Goal: Find specific page/section: Find specific page/section

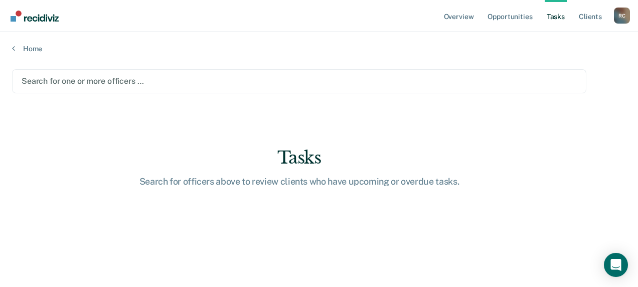
click at [87, 75] on div at bounding box center [299, 81] width 555 height 12
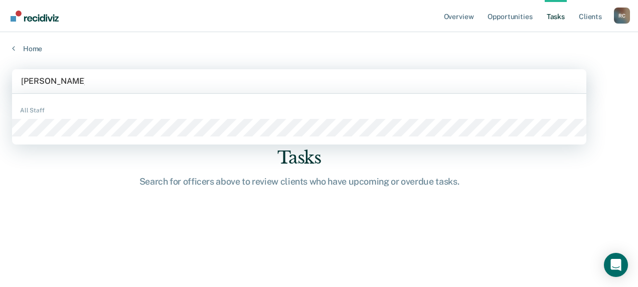
type input "[PERSON_NAME]"
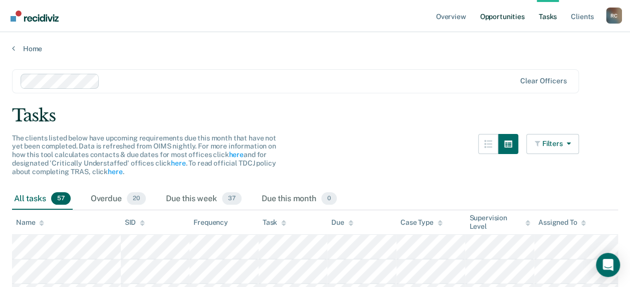
click at [505, 18] on link "Opportunities" at bounding box center [502, 16] width 49 height 32
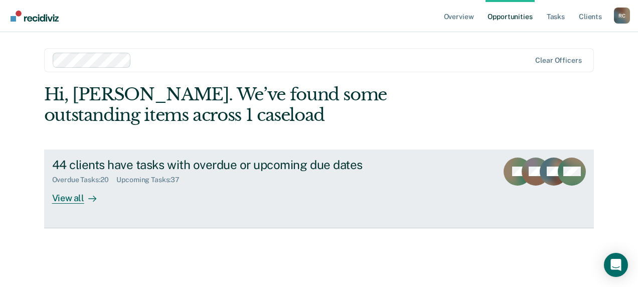
click at [71, 196] on div "View all" at bounding box center [80, 194] width 56 height 20
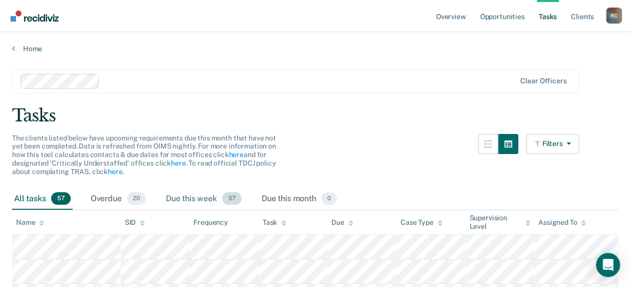
click at [200, 199] on div "Due this week 37" at bounding box center [204, 199] width 80 height 22
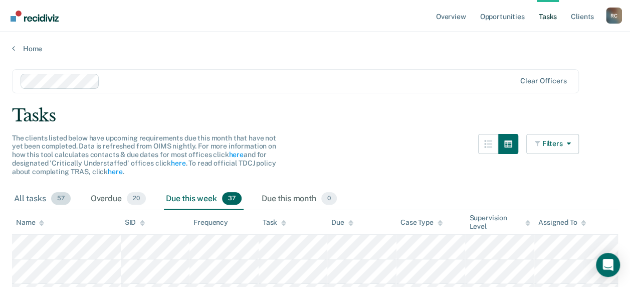
click at [22, 200] on div "All tasks 57" at bounding box center [42, 199] width 61 height 22
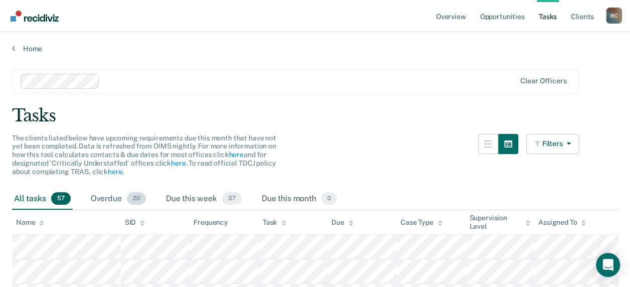
click at [104, 195] on div "Overdue 20" at bounding box center [118, 199] width 59 height 22
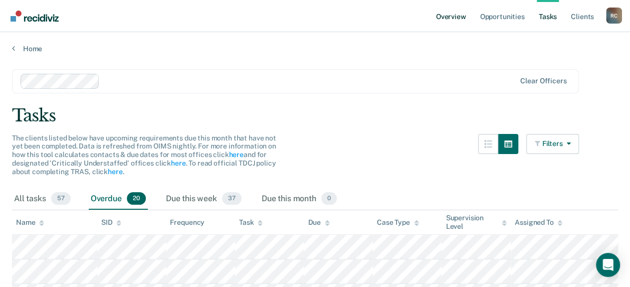
click at [461, 17] on link "Overview" at bounding box center [451, 16] width 34 height 32
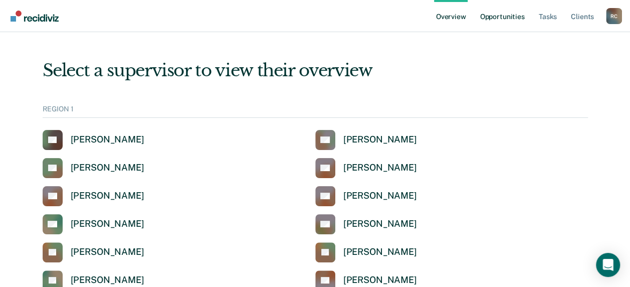
click at [508, 18] on link "Opportunities" at bounding box center [502, 16] width 49 height 32
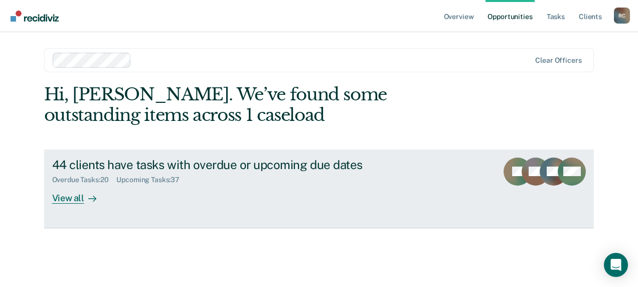
click at [71, 195] on div "View all" at bounding box center [80, 194] width 56 height 20
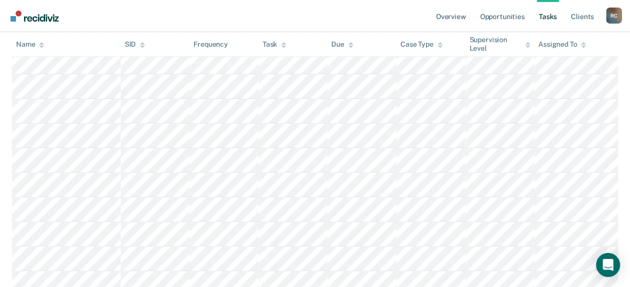
scroll to position [495, 0]
